Goal: Task Accomplishment & Management: Manage account settings

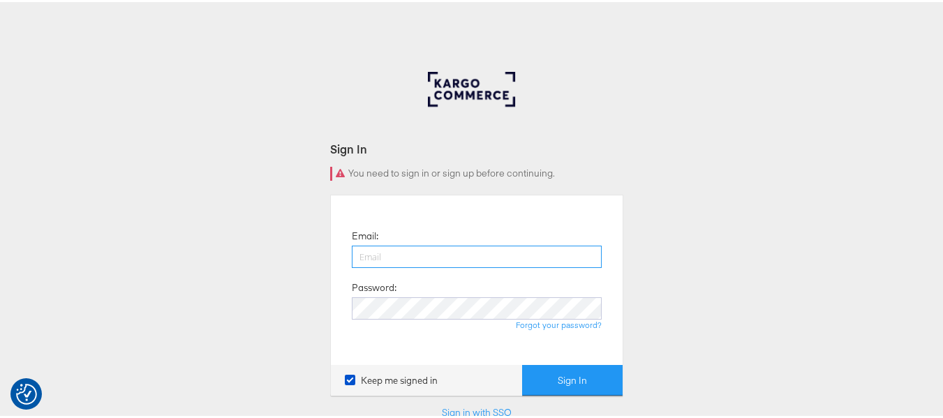
click at [438, 255] on input "email" at bounding box center [477, 255] width 250 height 22
type input "sudheer.bheemunipalli@kargo.com"
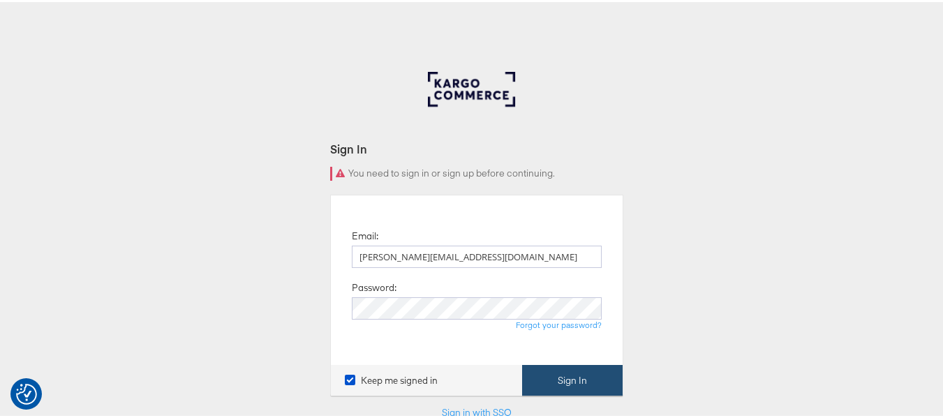
click at [574, 379] on button "Sign In" at bounding box center [572, 378] width 101 height 31
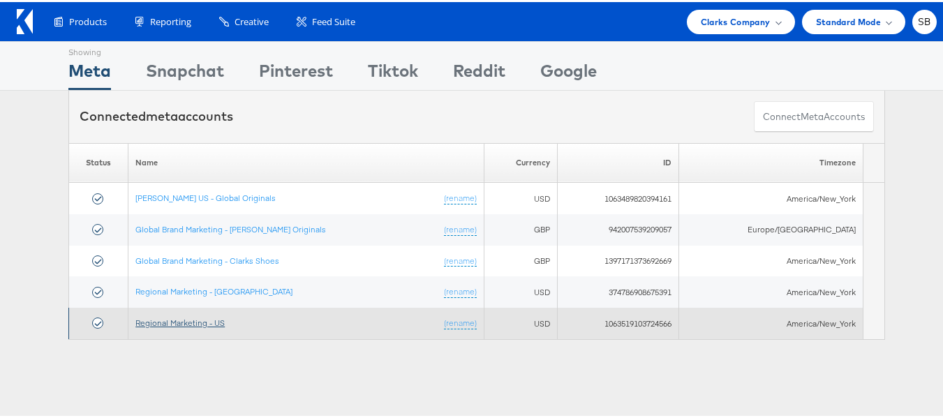
click at [179, 322] on link "Regional Marketing - US" at bounding box center [179, 321] width 89 height 10
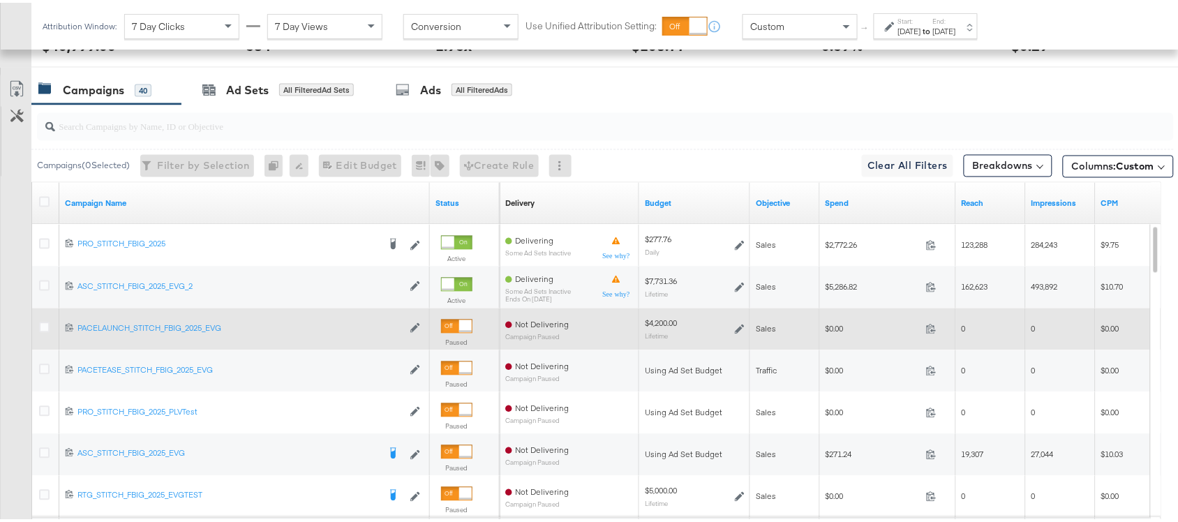
scroll to position [817, 0]
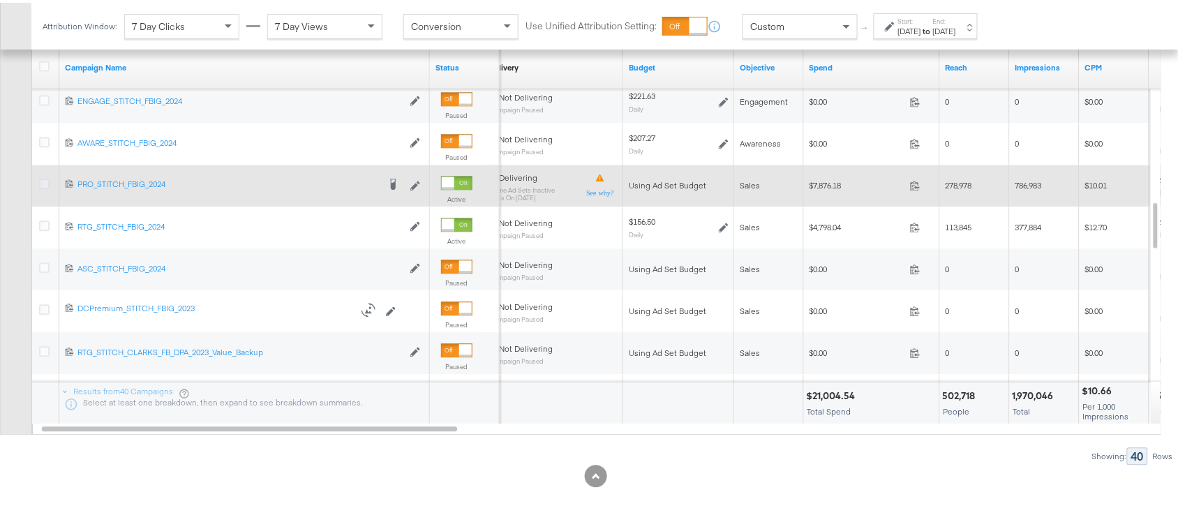
click at [47, 182] on icon at bounding box center [44, 181] width 10 height 10
click at [0, 0] on input "checkbox" at bounding box center [0, 0] width 0 height 0
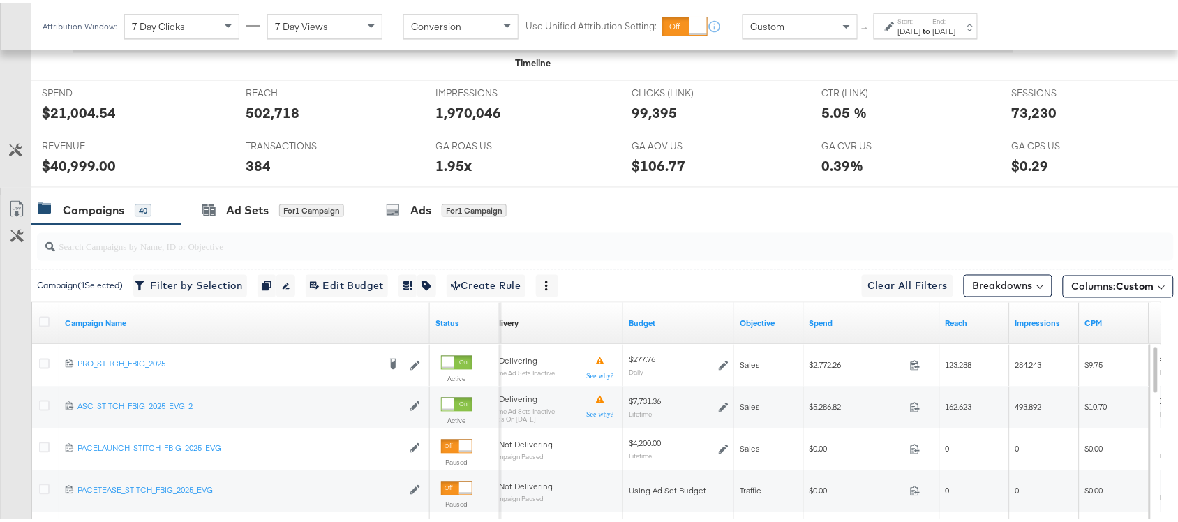
scroll to position [557, 0]
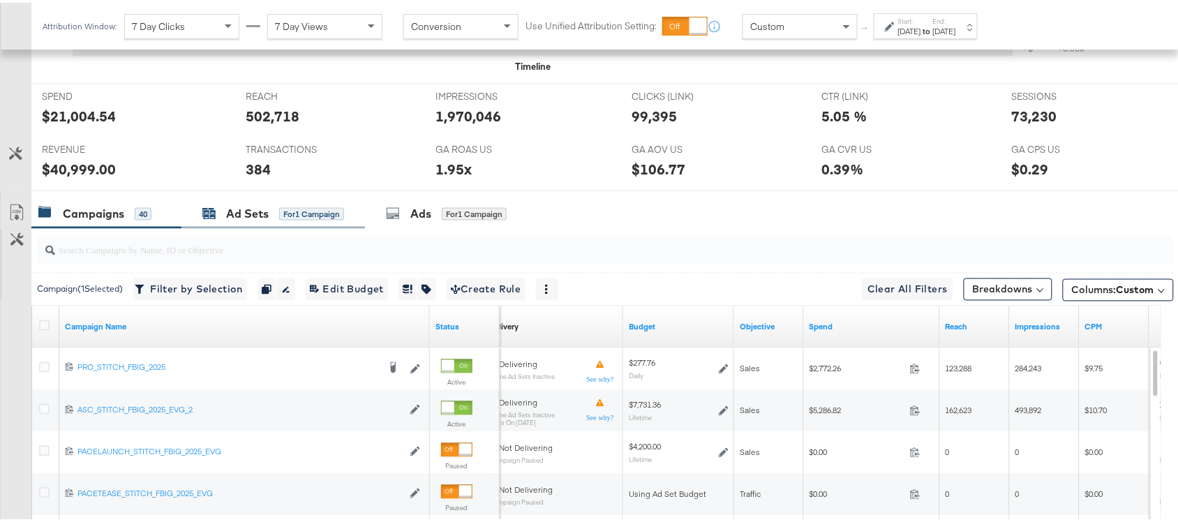
click at [249, 218] on div "Ad Sets" at bounding box center [247, 211] width 43 height 16
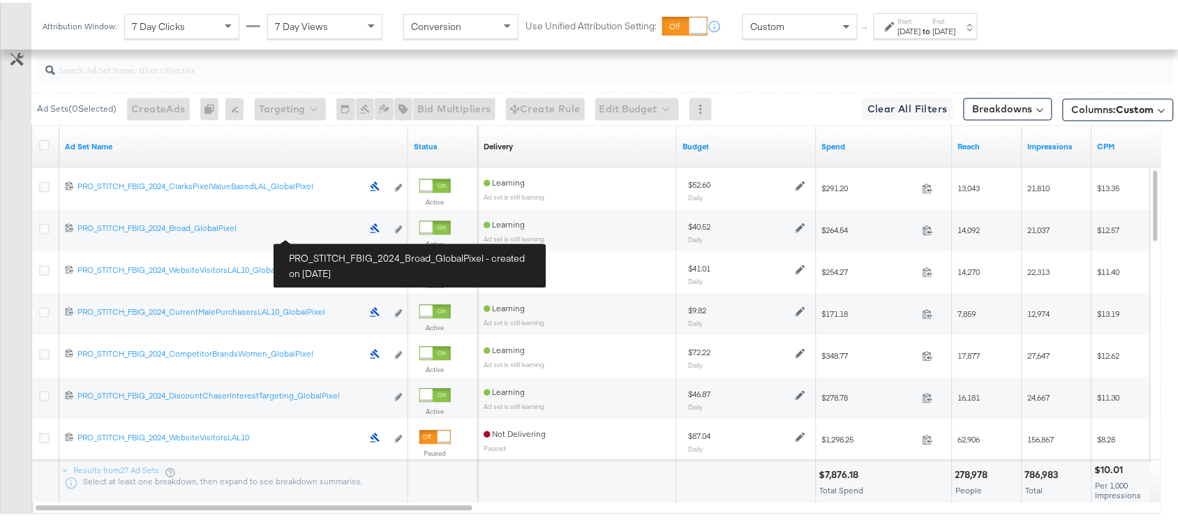
scroll to position [734, 0]
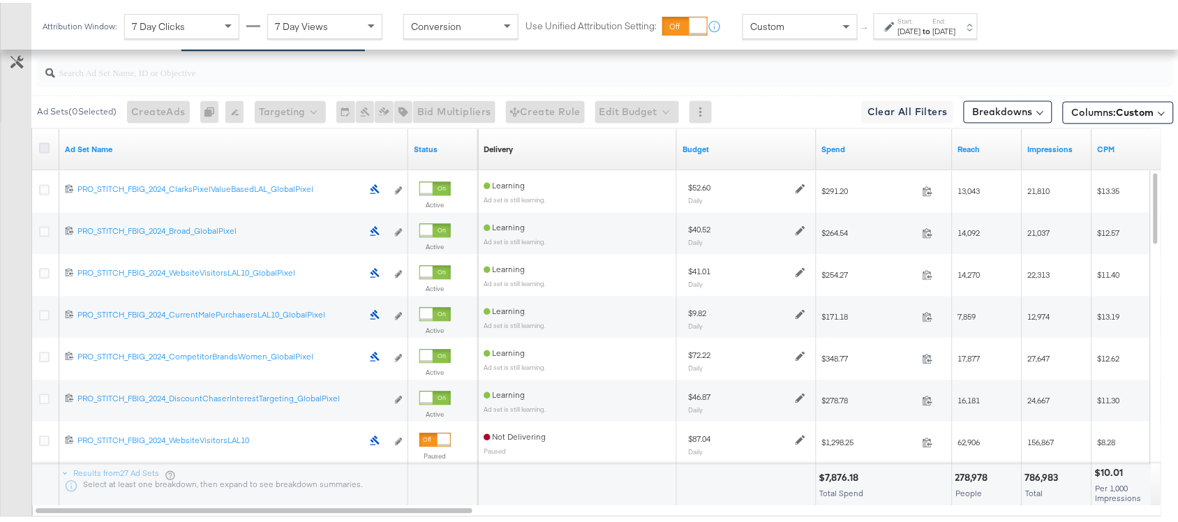
click at [40, 144] on icon at bounding box center [44, 145] width 10 height 10
click at [0, 0] on input "checkbox" at bounding box center [0, 0] width 0 height 0
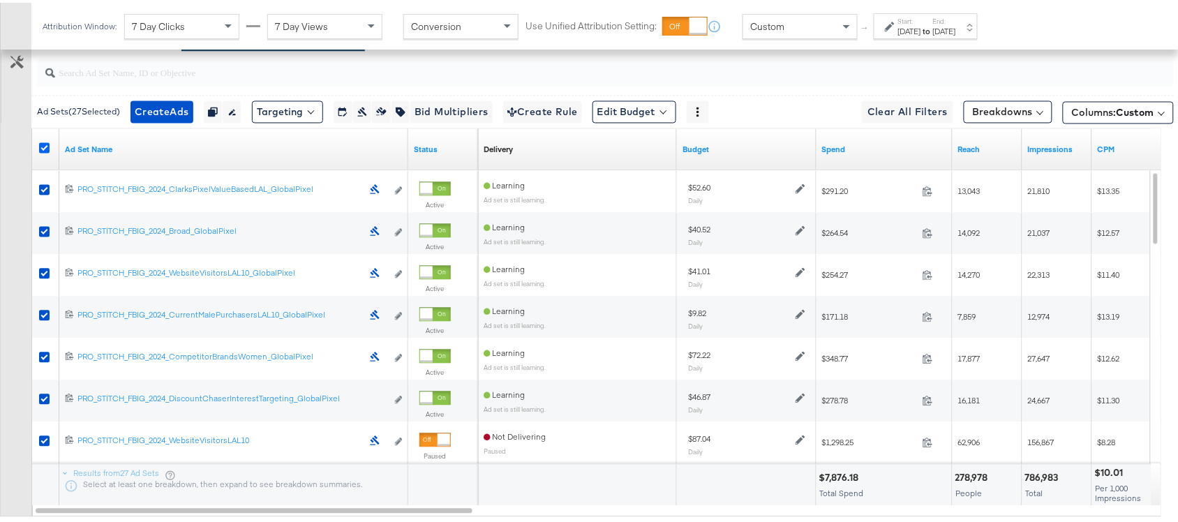
click at [43, 151] on icon at bounding box center [44, 145] width 10 height 10
click at [0, 0] on input "checkbox" at bounding box center [0, 0] width 0 height 0
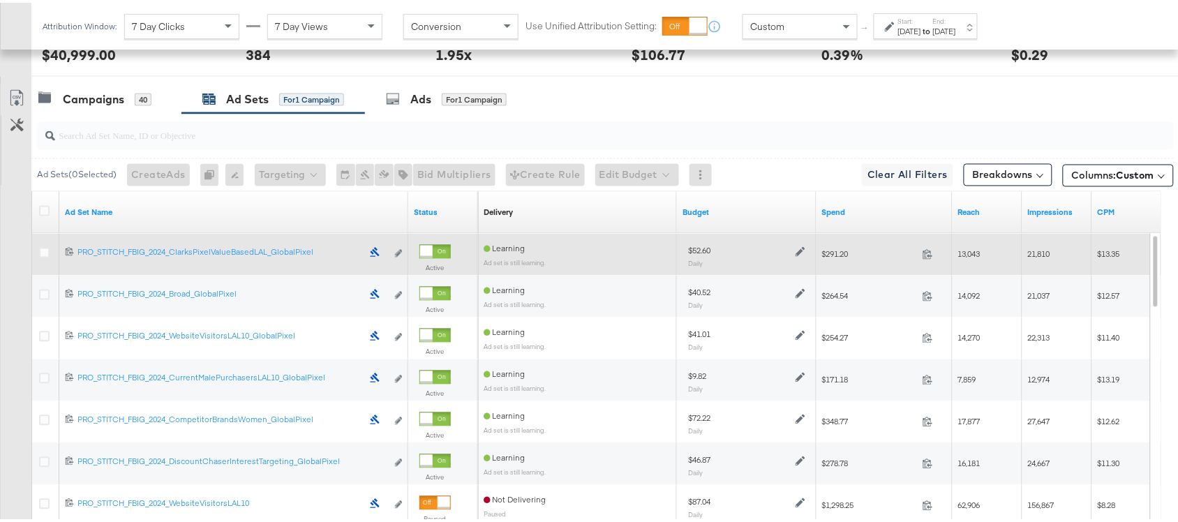
scroll to position [671, 0]
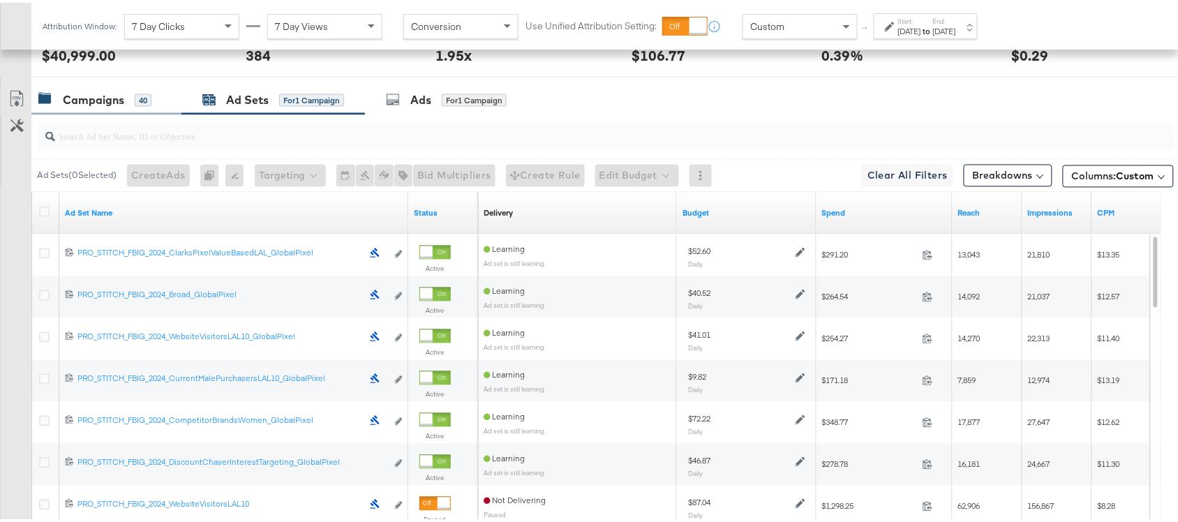
click at [91, 107] on div "Campaigns 40" at bounding box center [106, 97] width 150 height 30
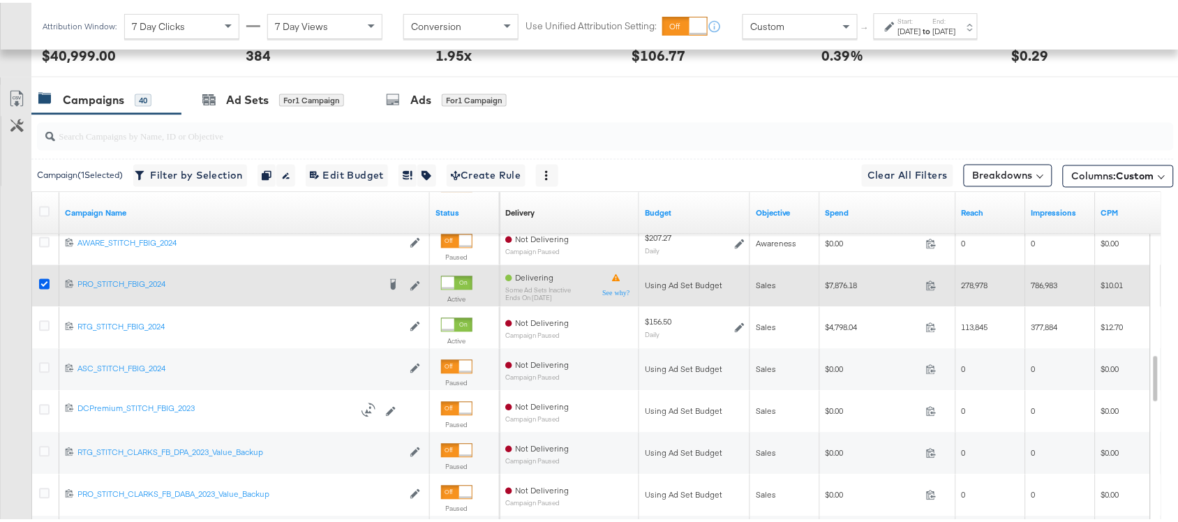
click at [42, 283] on icon at bounding box center [44, 281] width 10 height 10
click at [0, 0] on input "checkbox" at bounding box center [0, 0] width 0 height 0
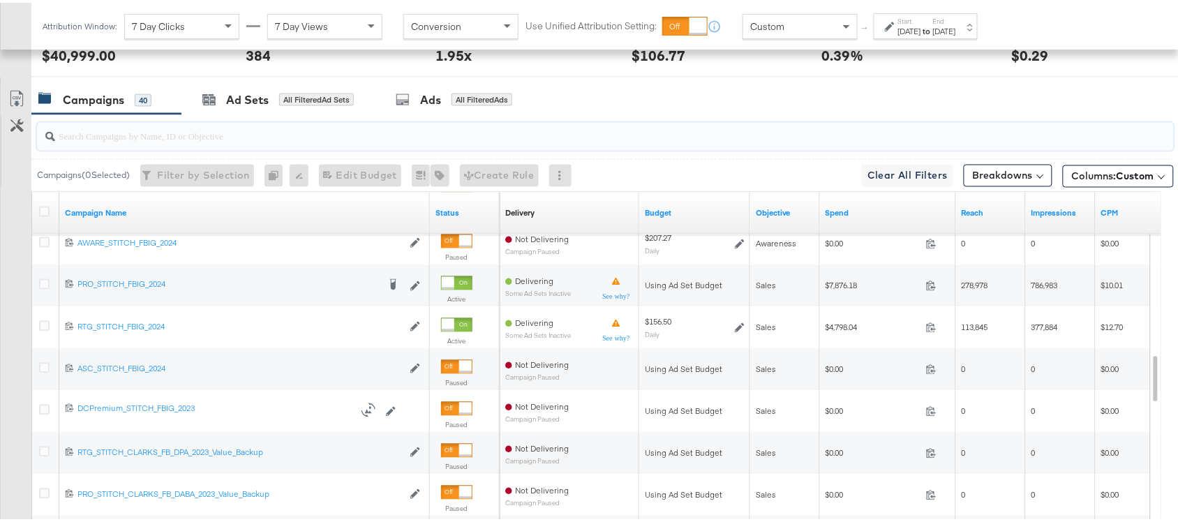
click at [896, 136] on input "search" at bounding box center [563, 127] width 1016 height 27
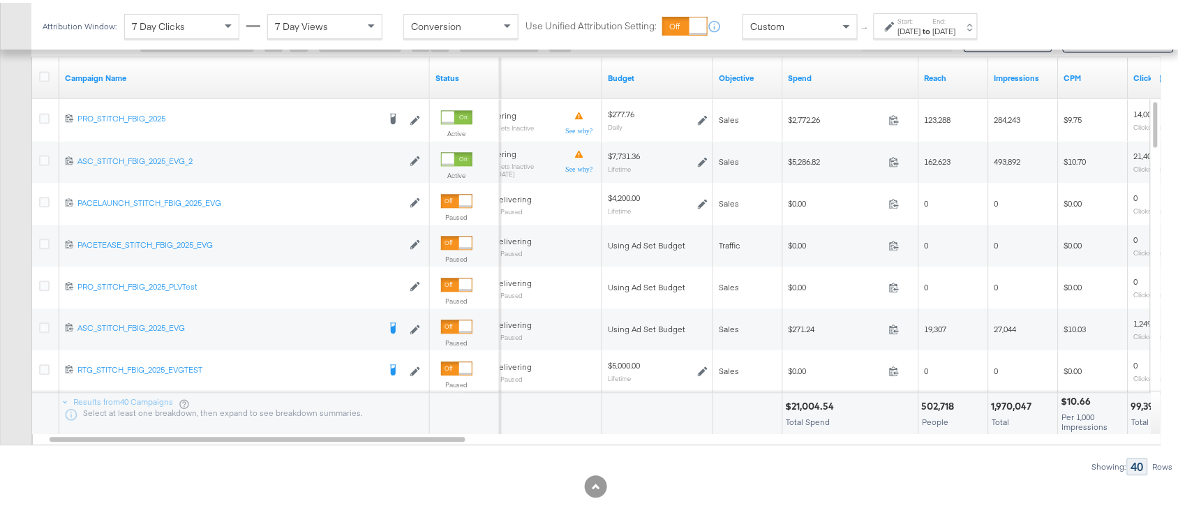
scroll to position [811, 0]
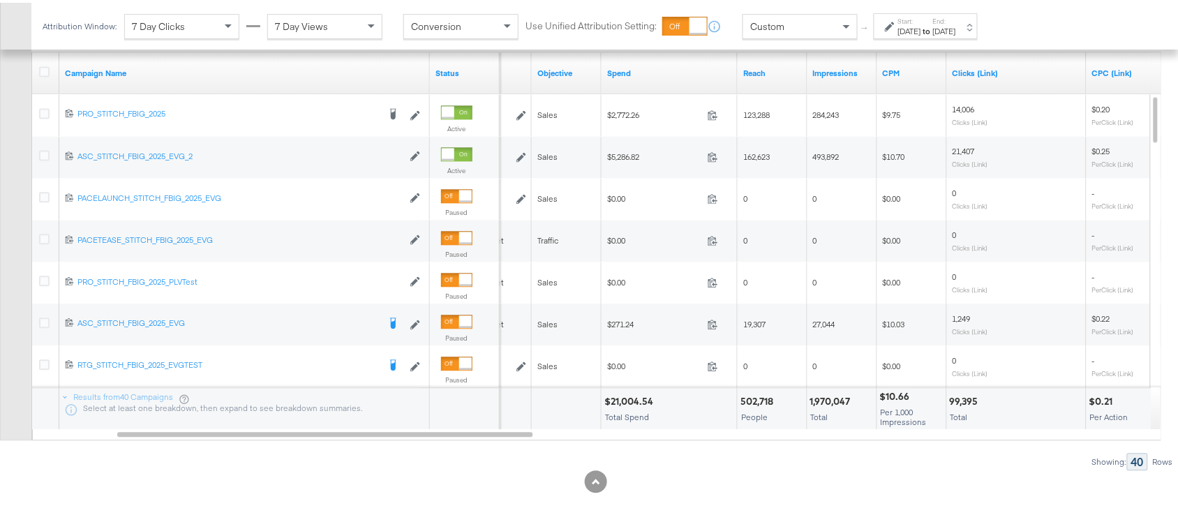
click at [747, 490] on div at bounding box center [596, 479] width 1192 height 22
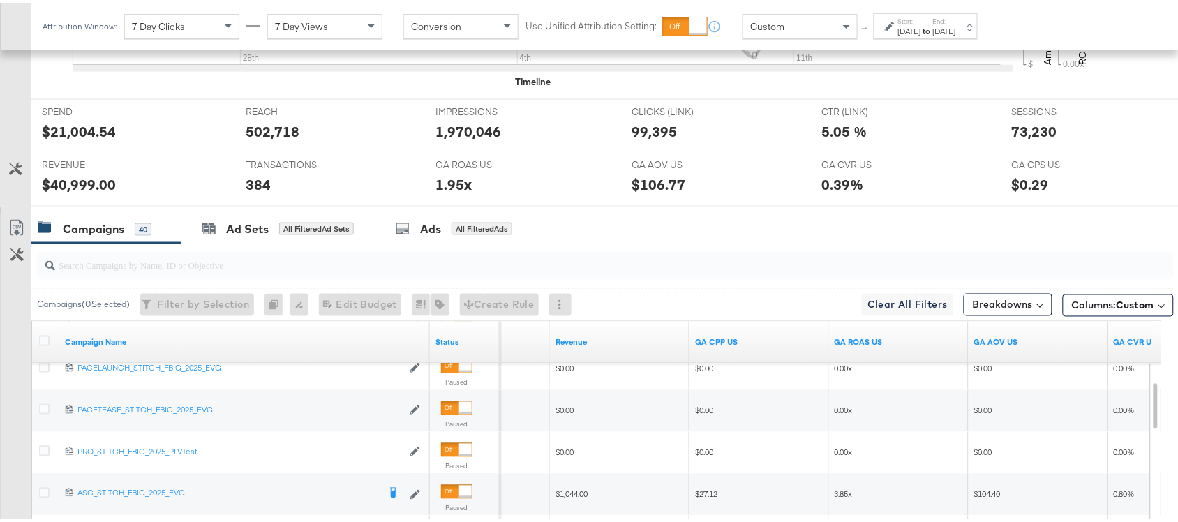
scroll to position [819, 0]
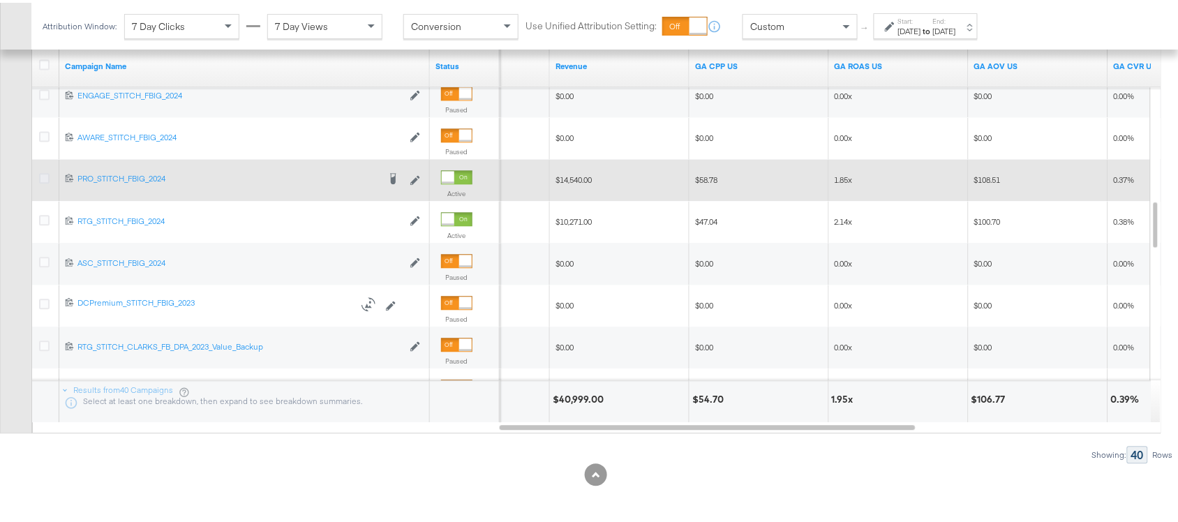
click at [44, 176] on icon at bounding box center [44, 175] width 10 height 10
click at [0, 0] on input "checkbox" at bounding box center [0, 0] width 0 height 0
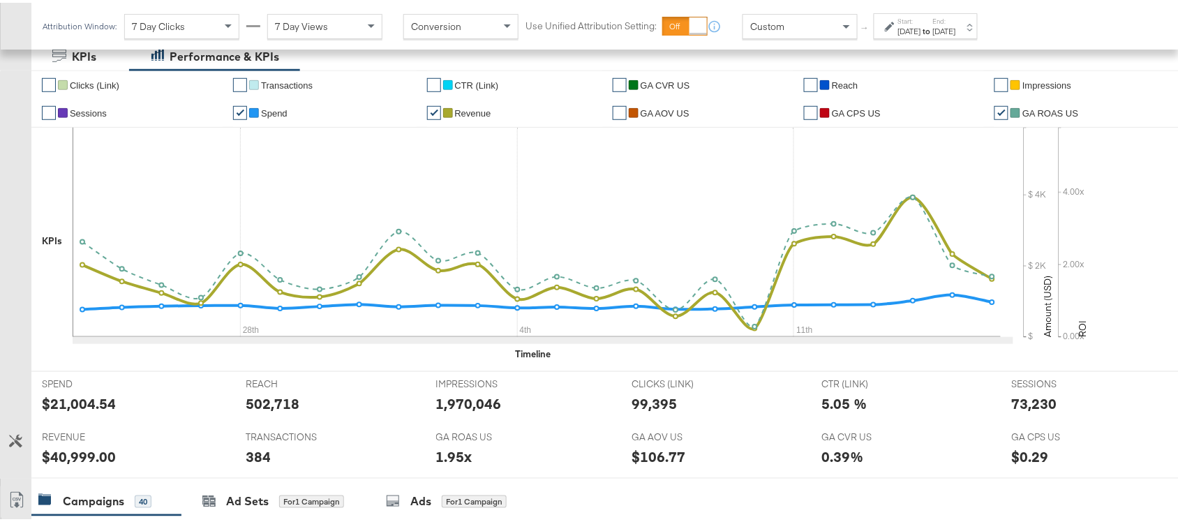
scroll to position [478, 0]
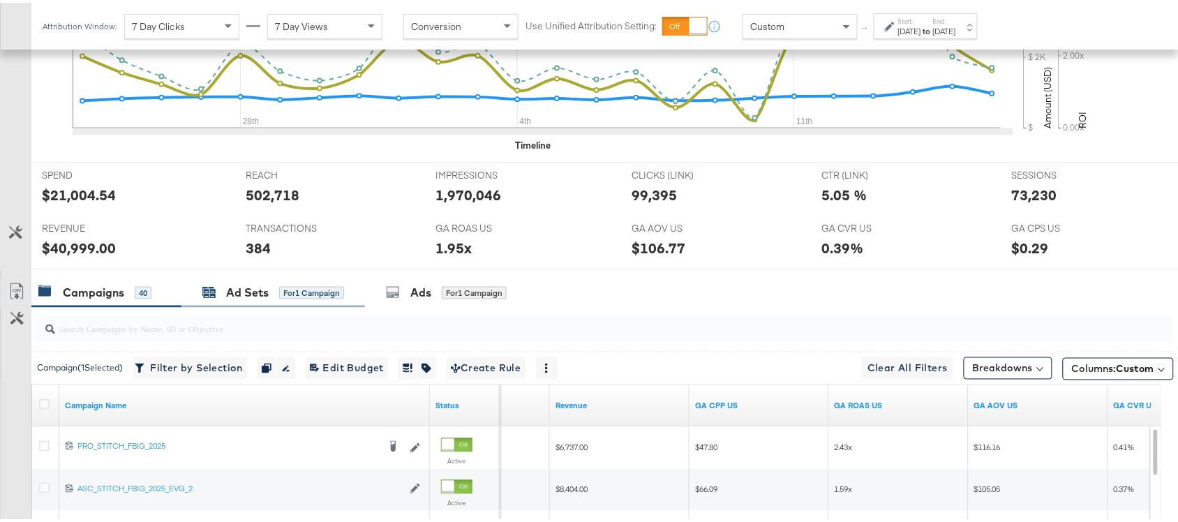
click at [253, 284] on div "Ad Sets" at bounding box center [247, 290] width 43 height 16
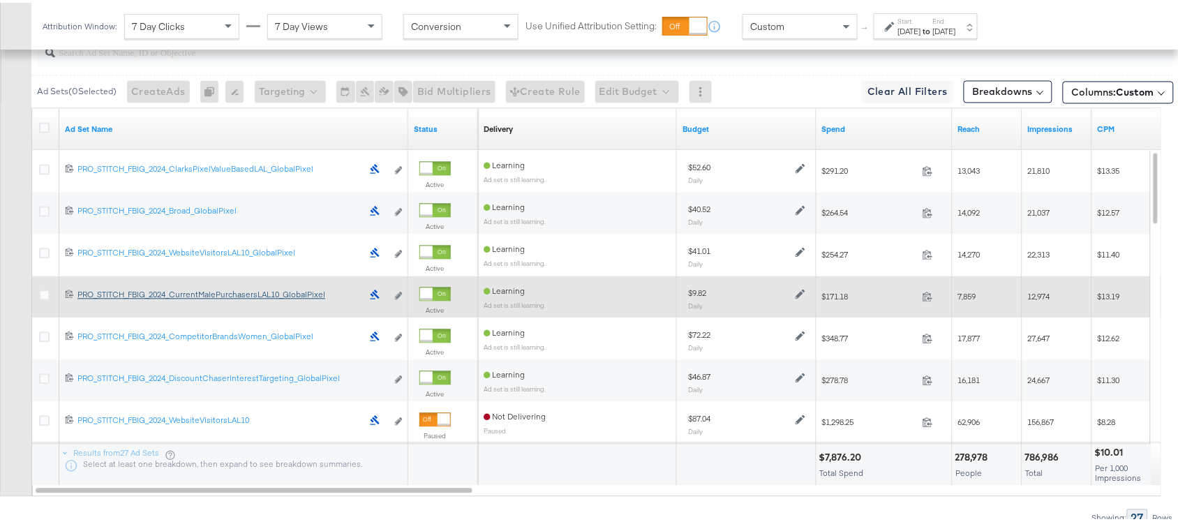
scroll to position [756, 0]
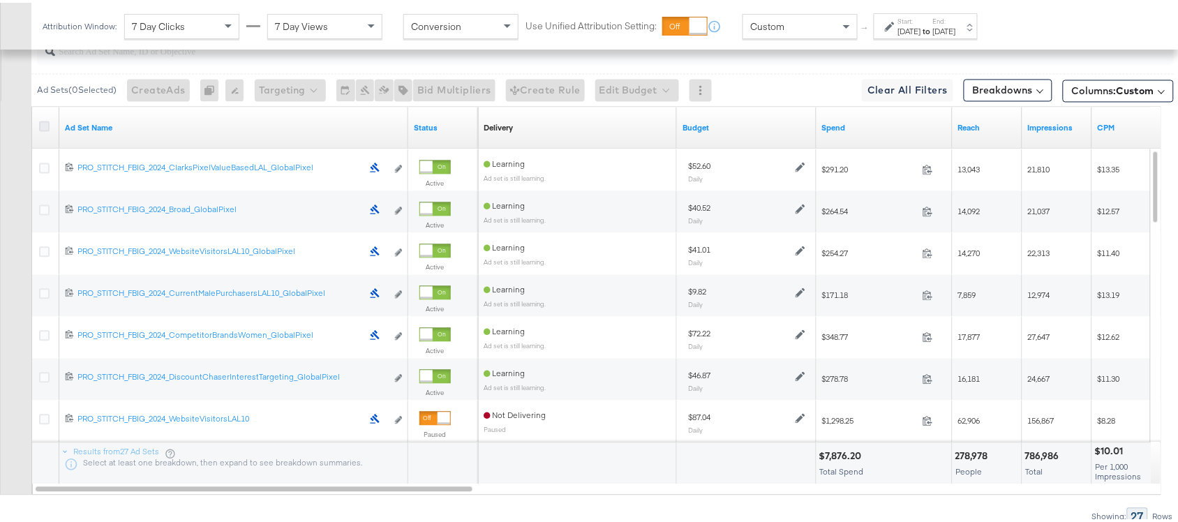
click at [45, 126] on icon at bounding box center [44, 124] width 10 height 10
click at [0, 0] on input "checkbox" at bounding box center [0, 0] width 0 height 0
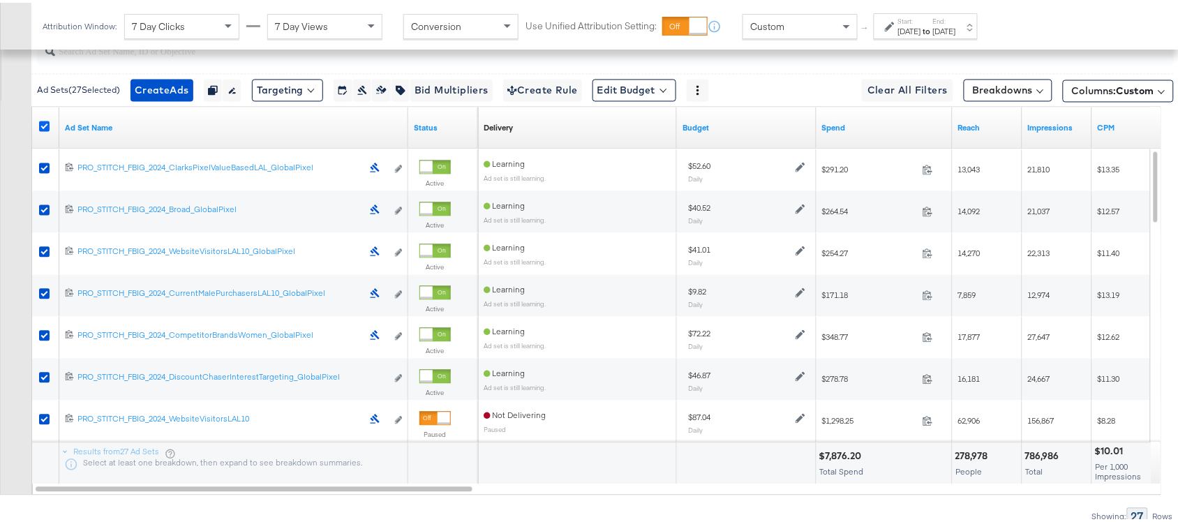
click at [45, 126] on icon at bounding box center [44, 124] width 10 height 10
click at [0, 0] on input "checkbox" at bounding box center [0, 0] width 0 height 0
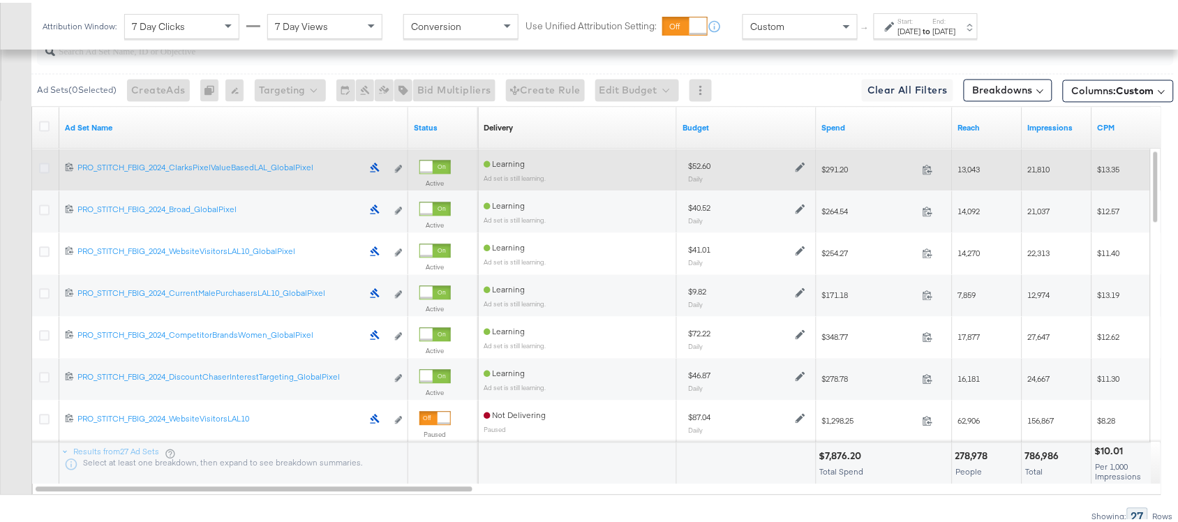
click at [44, 165] on icon at bounding box center [44, 166] width 10 height 10
click at [0, 0] on input "checkbox" at bounding box center [0, 0] width 0 height 0
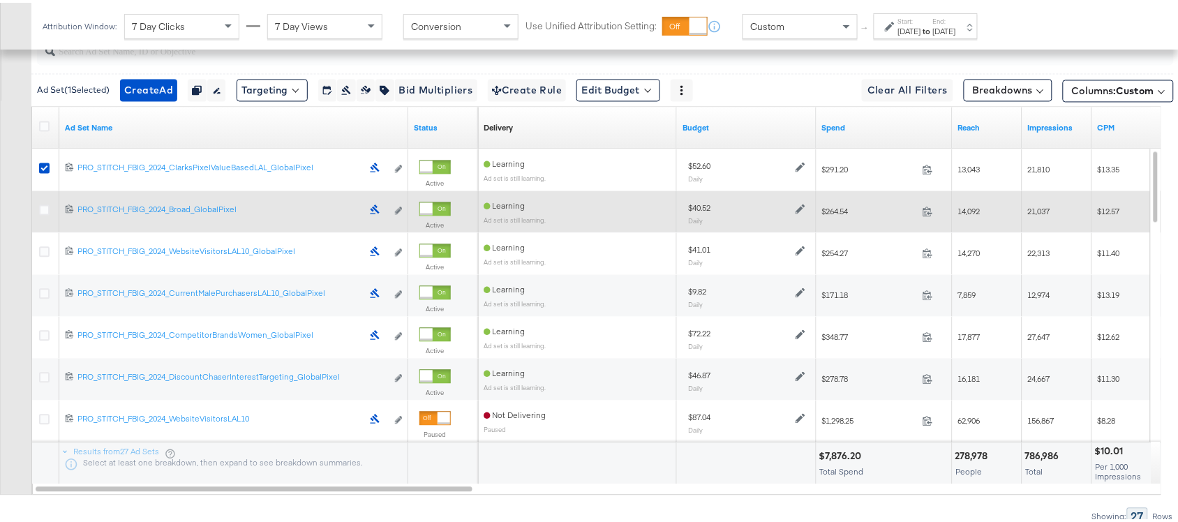
click at [44, 215] on div at bounding box center [46, 209] width 15 height 14
click at [44, 209] on icon at bounding box center [44, 207] width 10 height 10
click at [0, 0] on input "checkbox" at bounding box center [0, 0] width 0 height 0
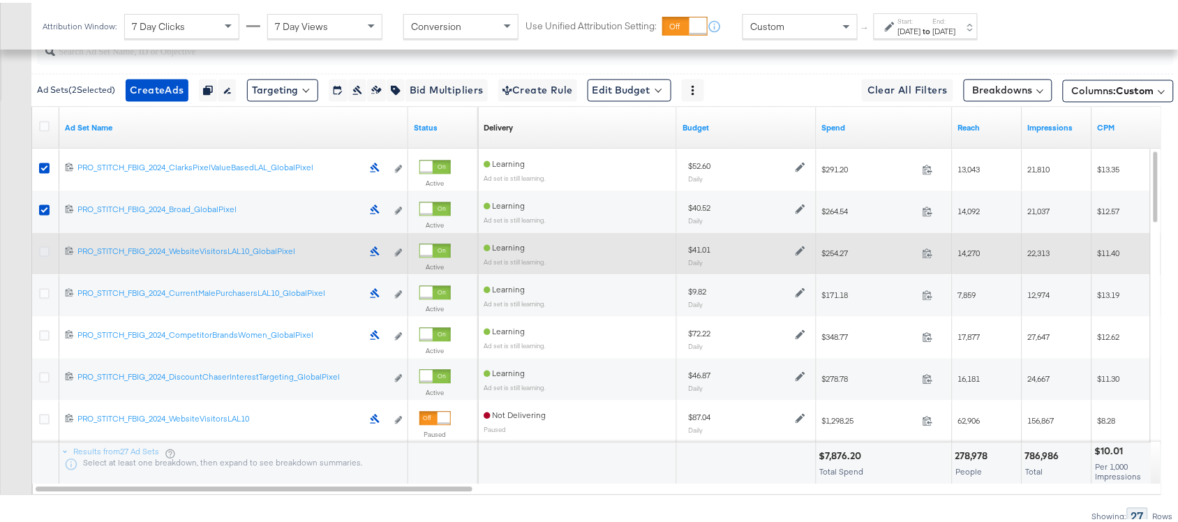
click at [43, 252] on icon at bounding box center [44, 249] width 10 height 10
click at [0, 0] on input "checkbox" at bounding box center [0, 0] width 0 height 0
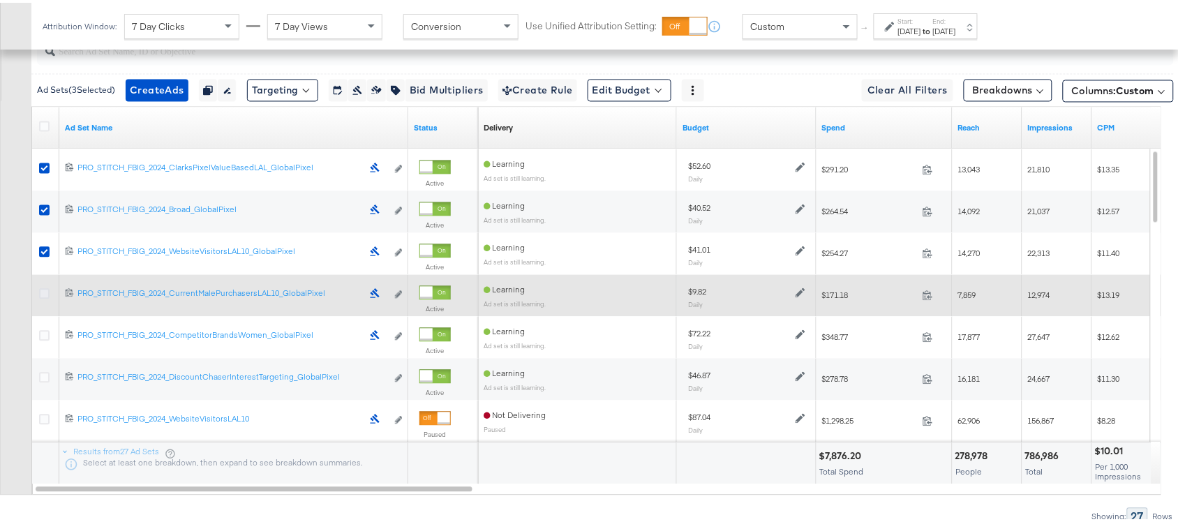
click at [43, 297] on icon at bounding box center [44, 291] width 10 height 10
click at [0, 0] on input "checkbox" at bounding box center [0, 0] width 0 height 0
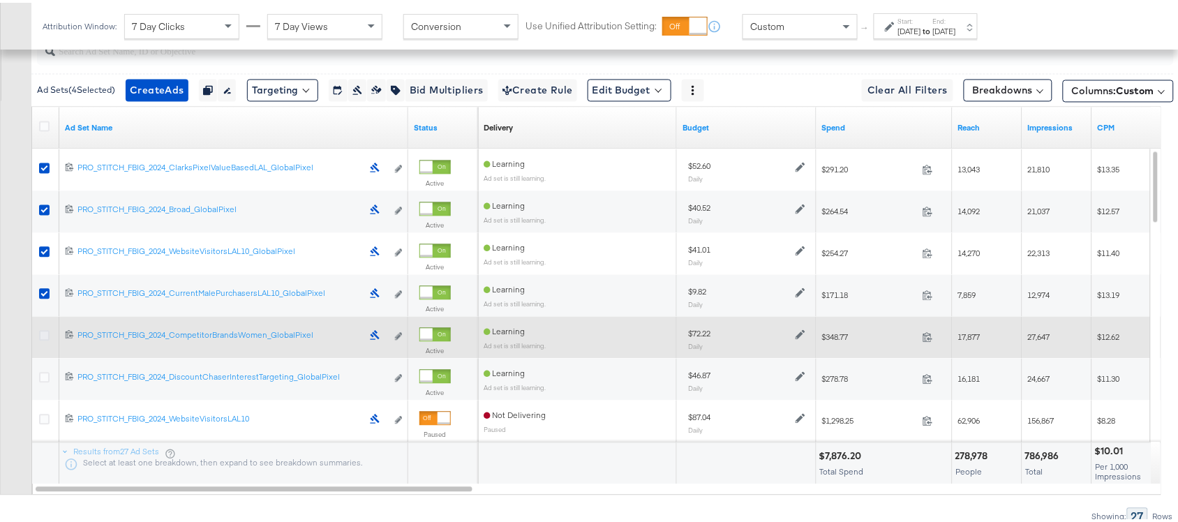
click at [44, 335] on icon at bounding box center [44, 333] width 10 height 10
click at [0, 0] on input "checkbox" at bounding box center [0, 0] width 0 height 0
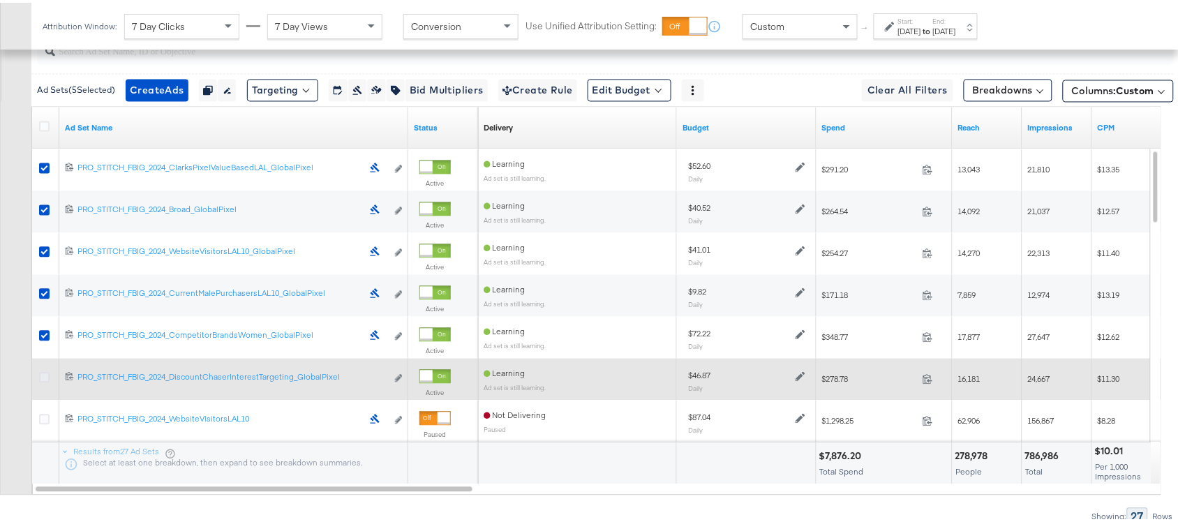
click at [43, 375] on icon at bounding box center [44, 375] width 10 height 10
click at [0, 0] on input "checkbox" at bounding box center [0, 0] width 0 height 0
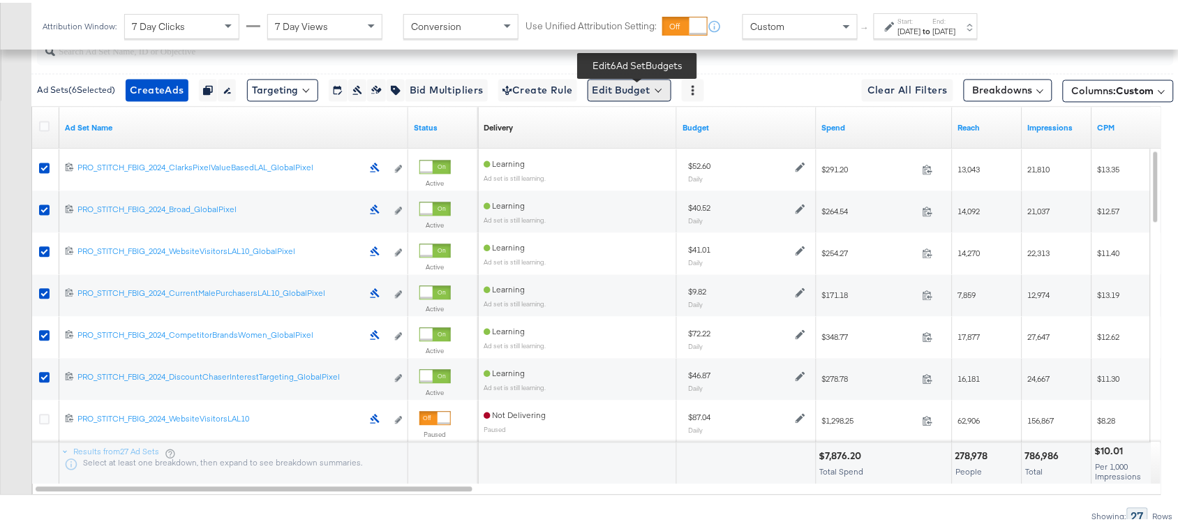
click at [650, 94] on button "Edit Budget" at bounding box center [630, 88] width 84 height 22
click at [667, 128] on span "Edit Ad Set Budget" at bounding box center [634, 124] width 80 height 18
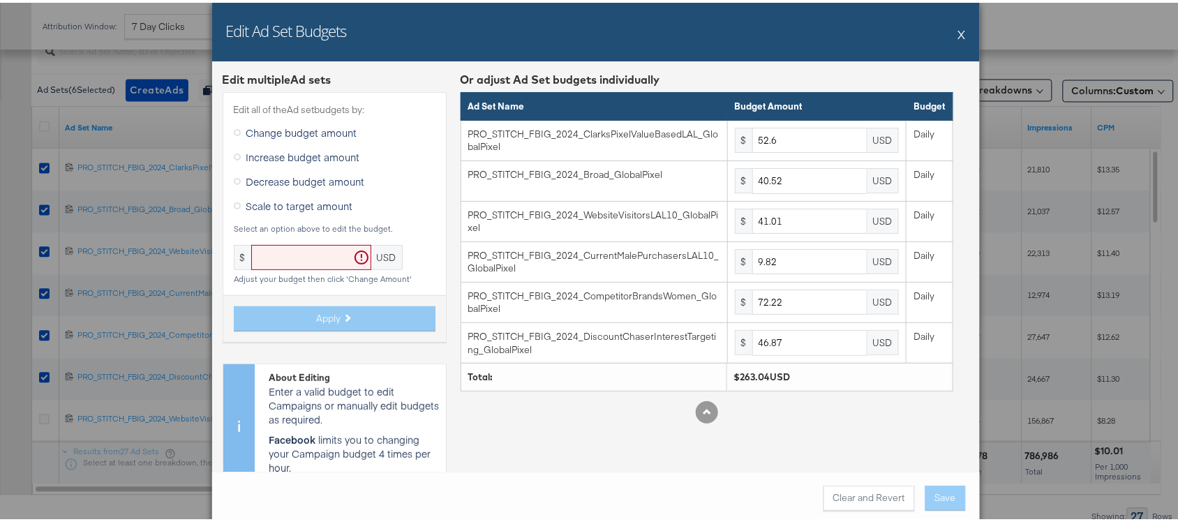
click at [300, 204] on span "Scale to target amount" at bounding box center [299, 203] width 107 height 14
click at [0, 0] on input "Scale to target amount" at bounding box center [0, 0] width 0 height 0
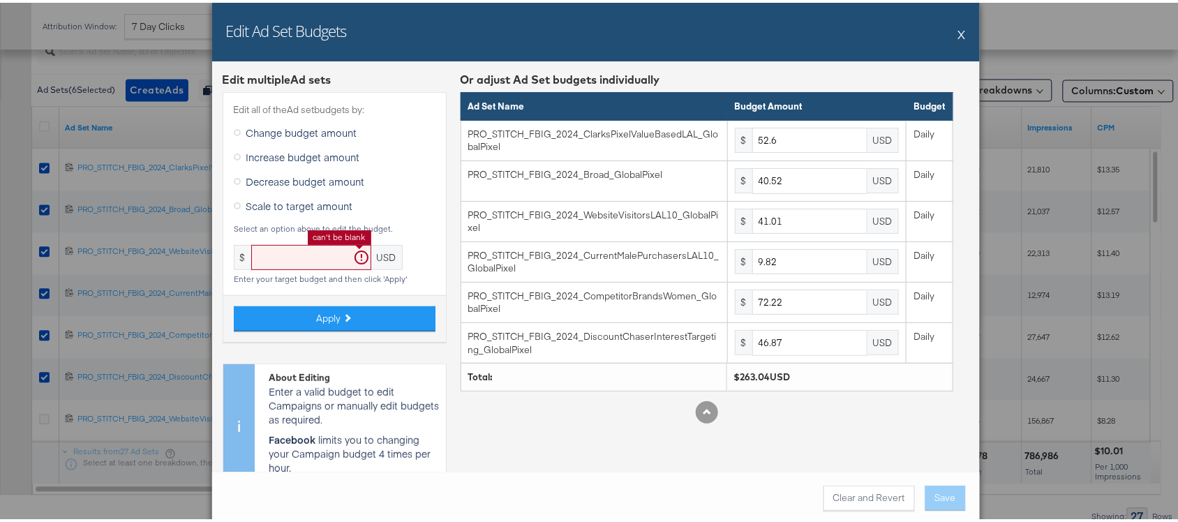
click at [295, 260] on input "text" at bounding box center [311, 255] width 120 height 26
click at [263, 253] on input "text" at bounding box center [311, 255] width 120 height 26
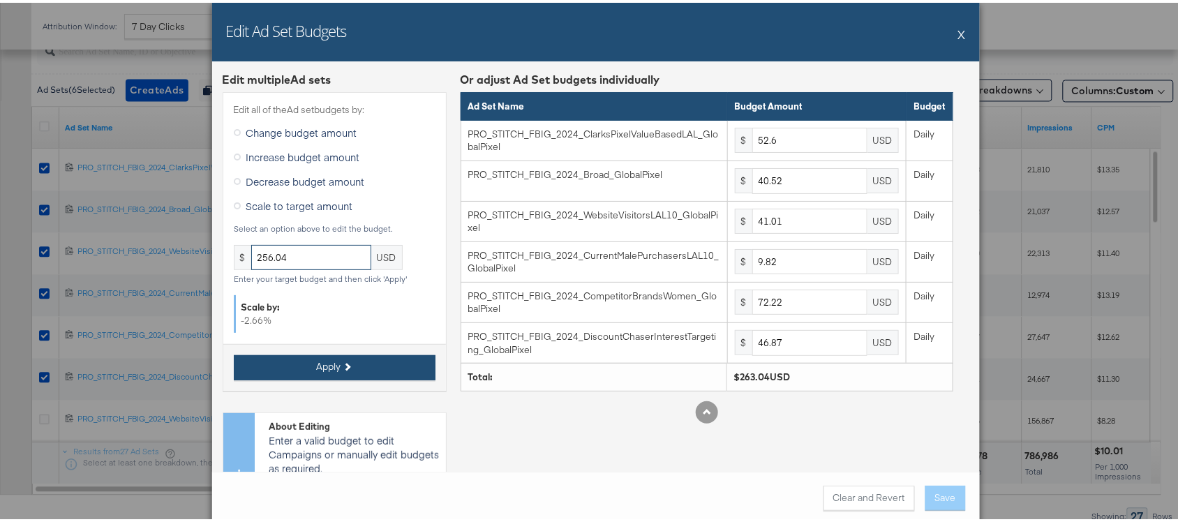
type input "256.04"
click at [320, 360] on span "Apply" at bounding box center [329, 363] width 24 height 13
type input "51.2"
type input "39.44"
type input "39.91"
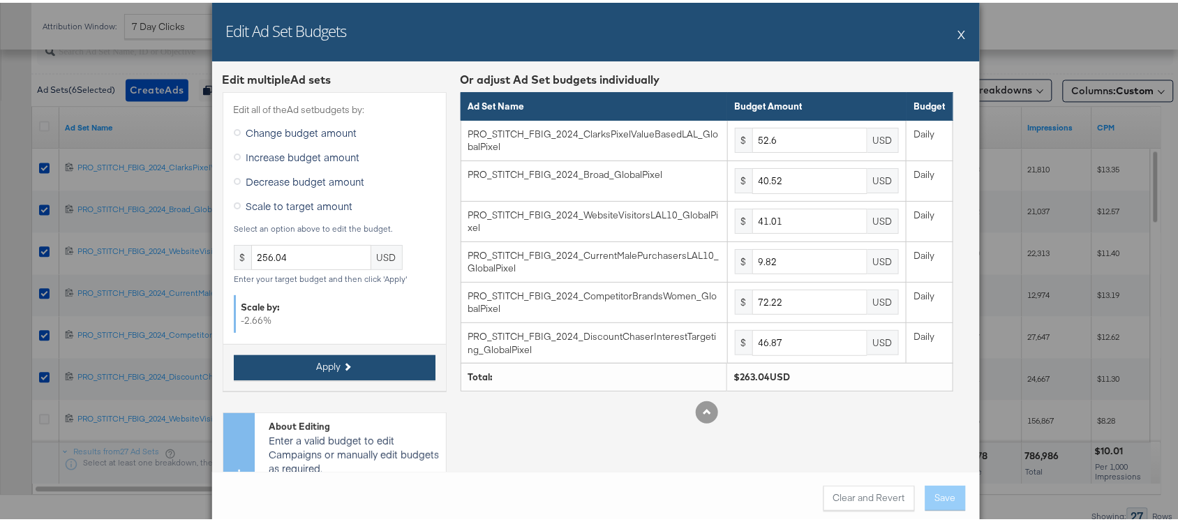
type input "9.55"
type input "70.29"
type input "45.62"
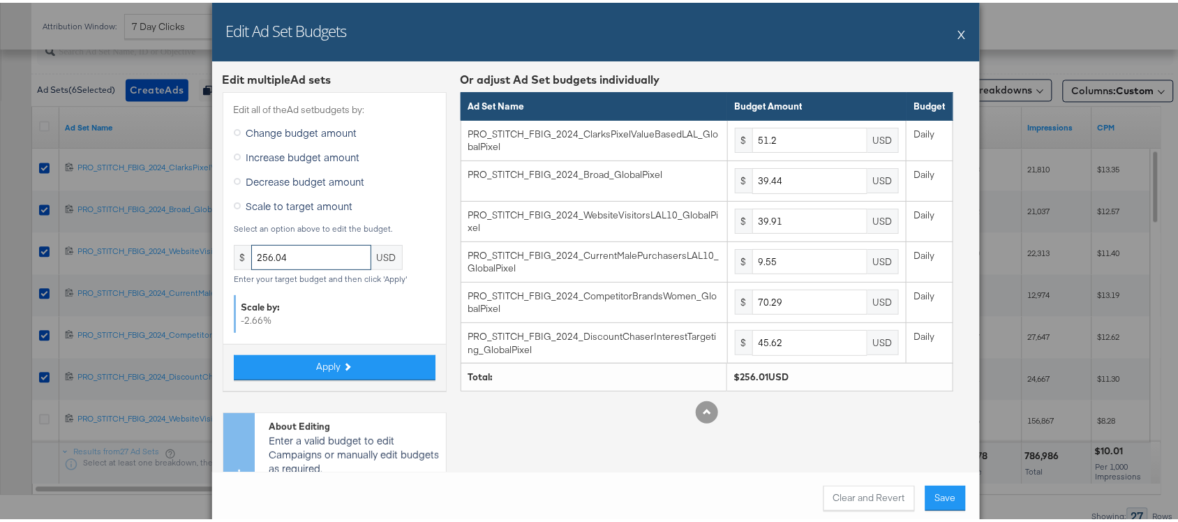
click at [295, 245] on input "256.04" at bounding box center [311, 255] width 120 height 26
type input "256.05"
click at [297, 360] on button "Apply" at bounding box center [335, 365] width 202 height 25
type input "70.3"
click at [941, 491] on button "Save" at bounding box center [946, 495] width 40 height 25
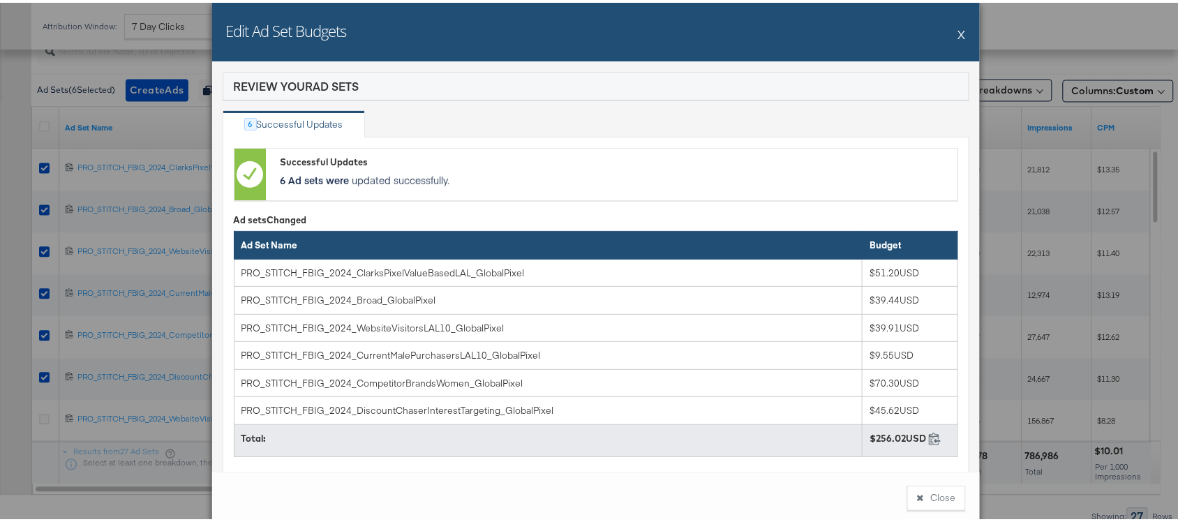
scroll to position [71, 0]
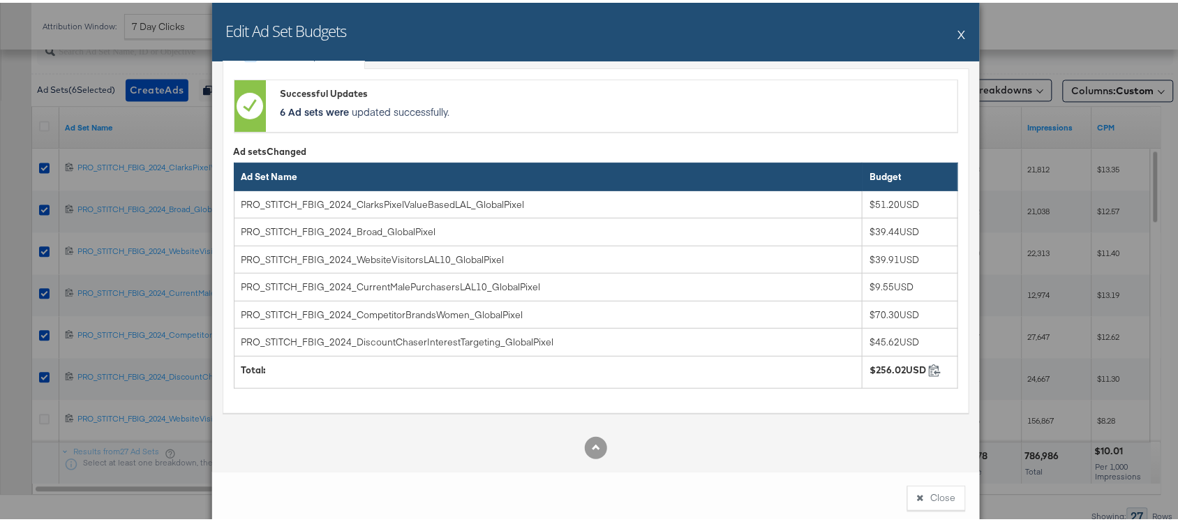
click at [958, 32] on button "X" at bounding box center [962, 31] width 8 height 28
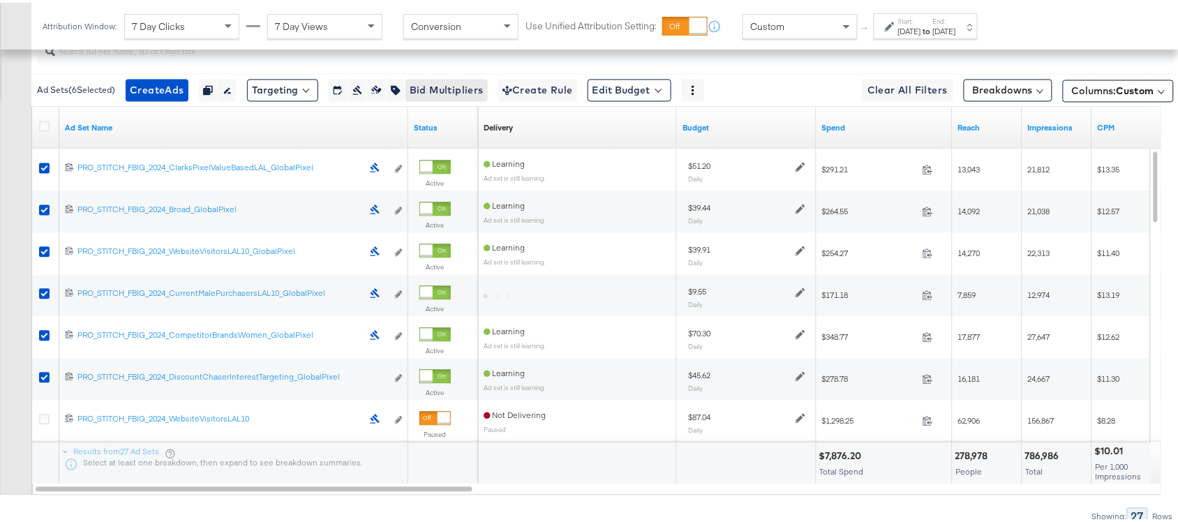
scroll to position [591, 0]
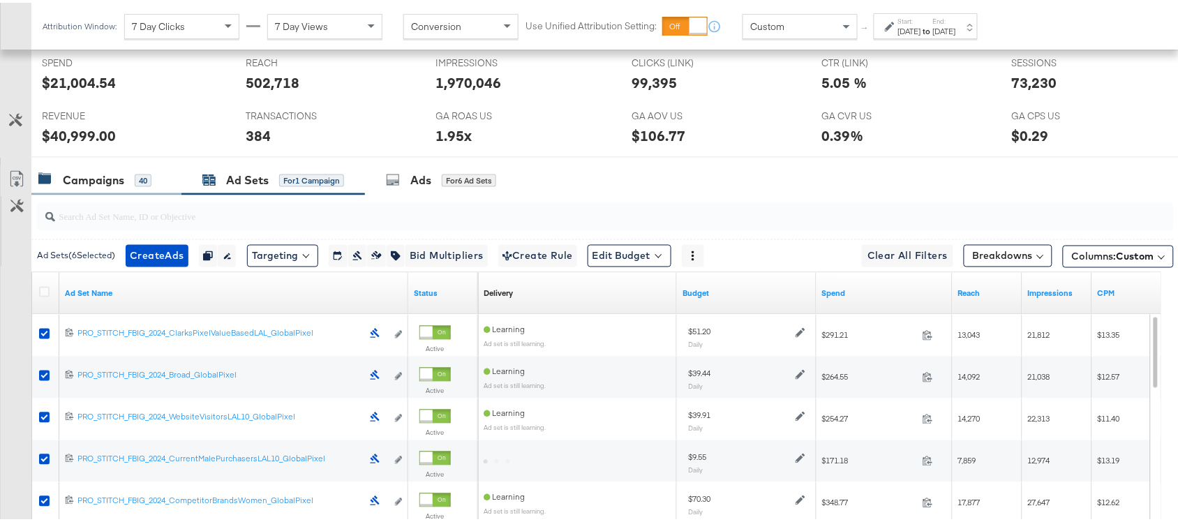
click at [95, 179] on div "Campaigns" at bounding box center [93, 178] width 61 height 16
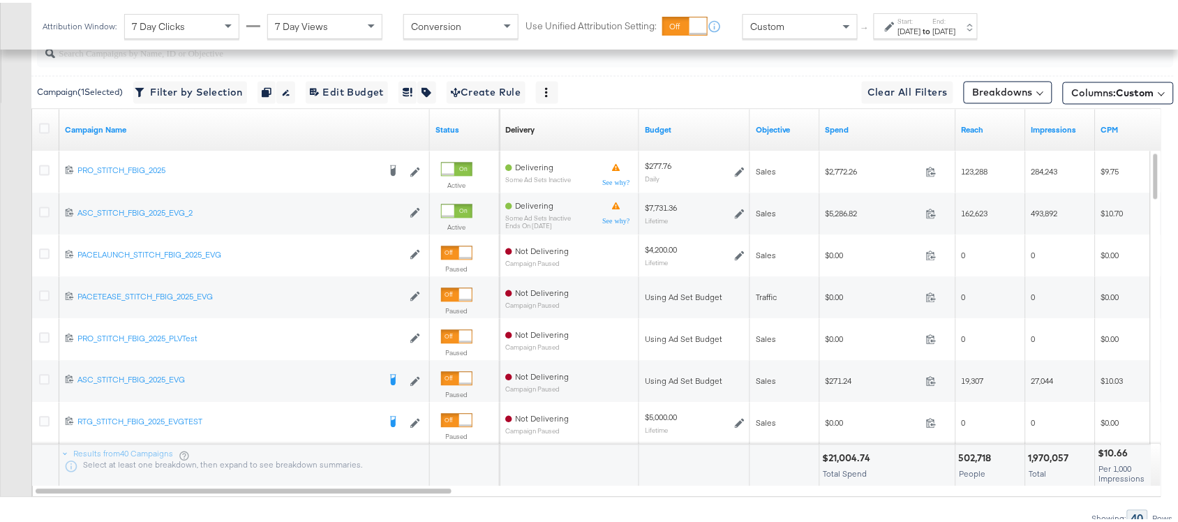
scroll to position [720, 0]
